Goal: Transaction & Acquisition: Purchase product/service

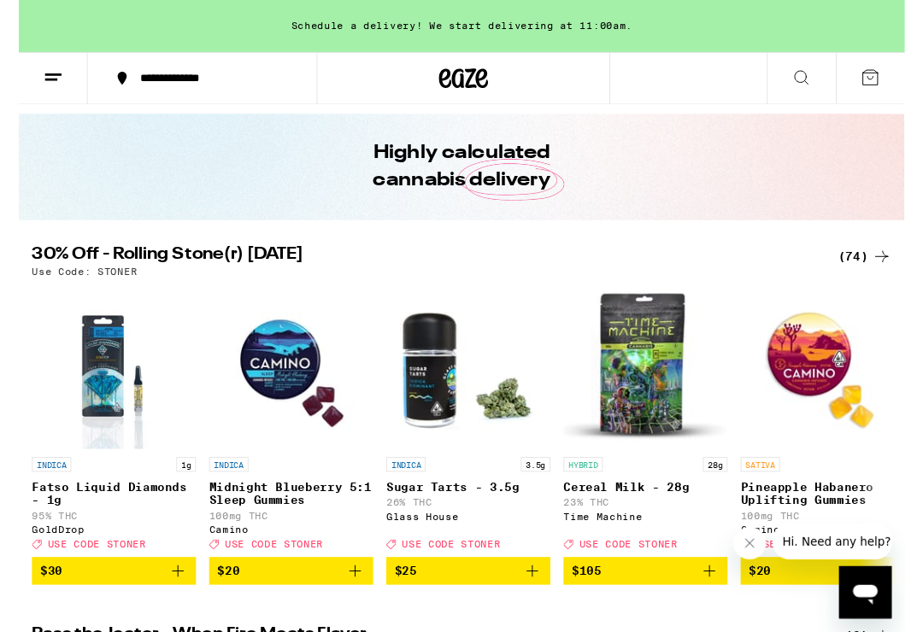
scroll to position [66, 0]
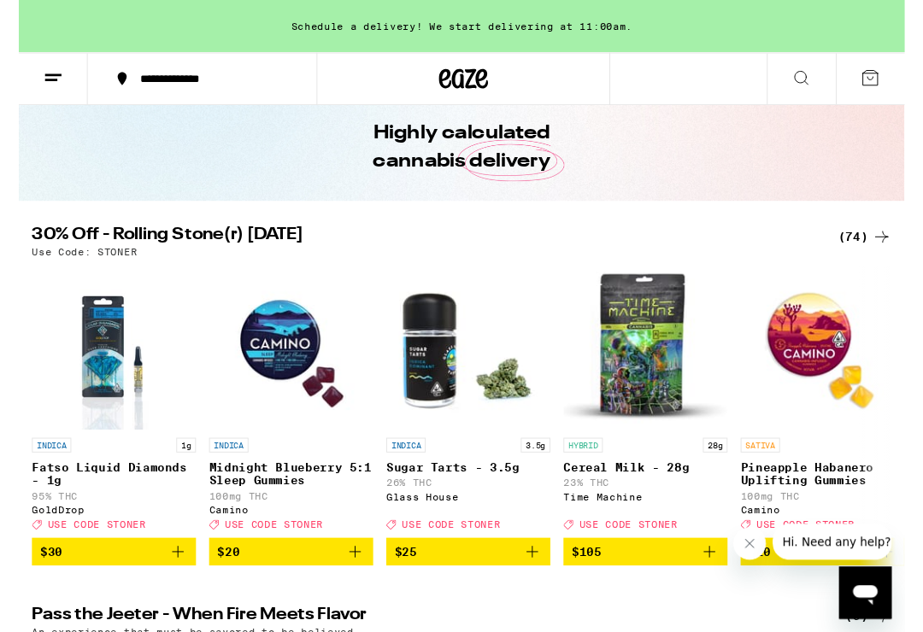
click at [877, 255] on div "(74)" at bounding box center [882, 247] width 56 height 21
